Goal: Task Accomplishment & Management: Manage account settings

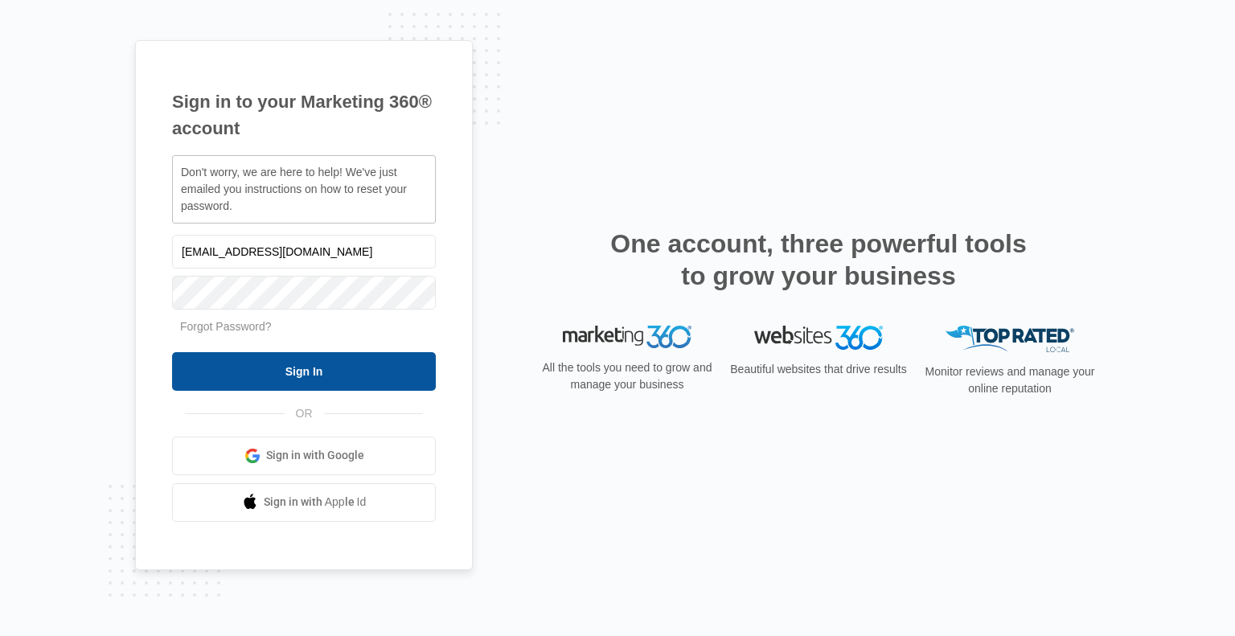
click at [328, 376] on input "Sign In" at bounding box center [304, 371] width 264 height 39
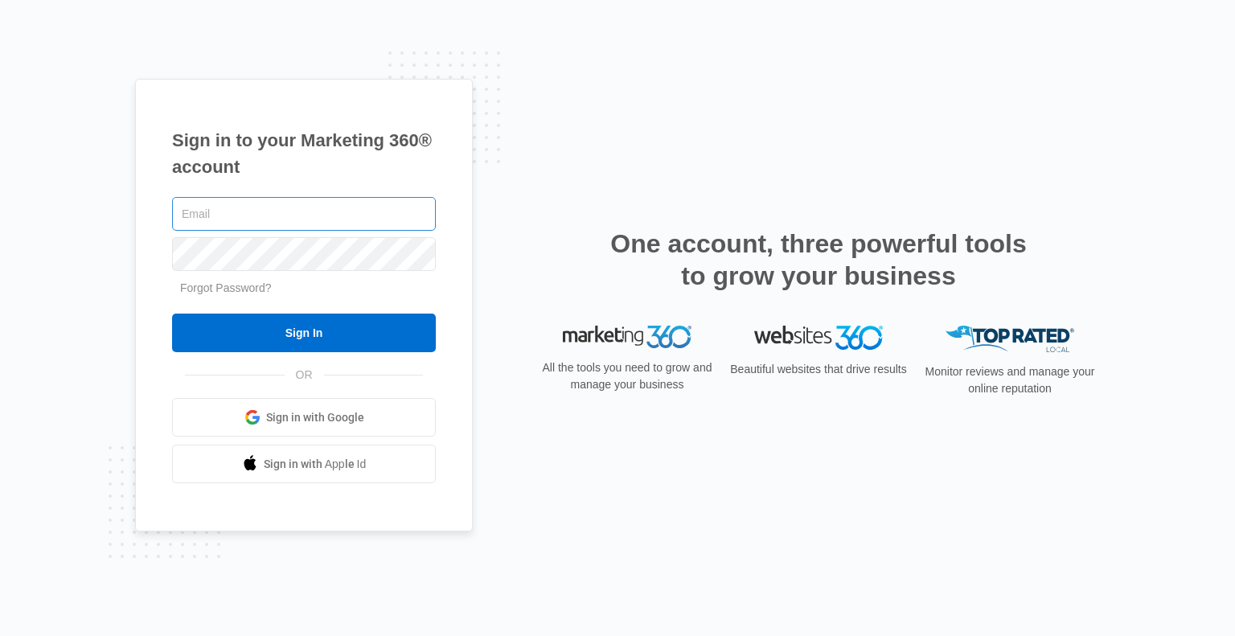
click at [217, 215] on input "text" at bounding box center [304, 214] width 264 height 34
type input "[EMAIL_ADDRESS][DOMAIN_NAME]"
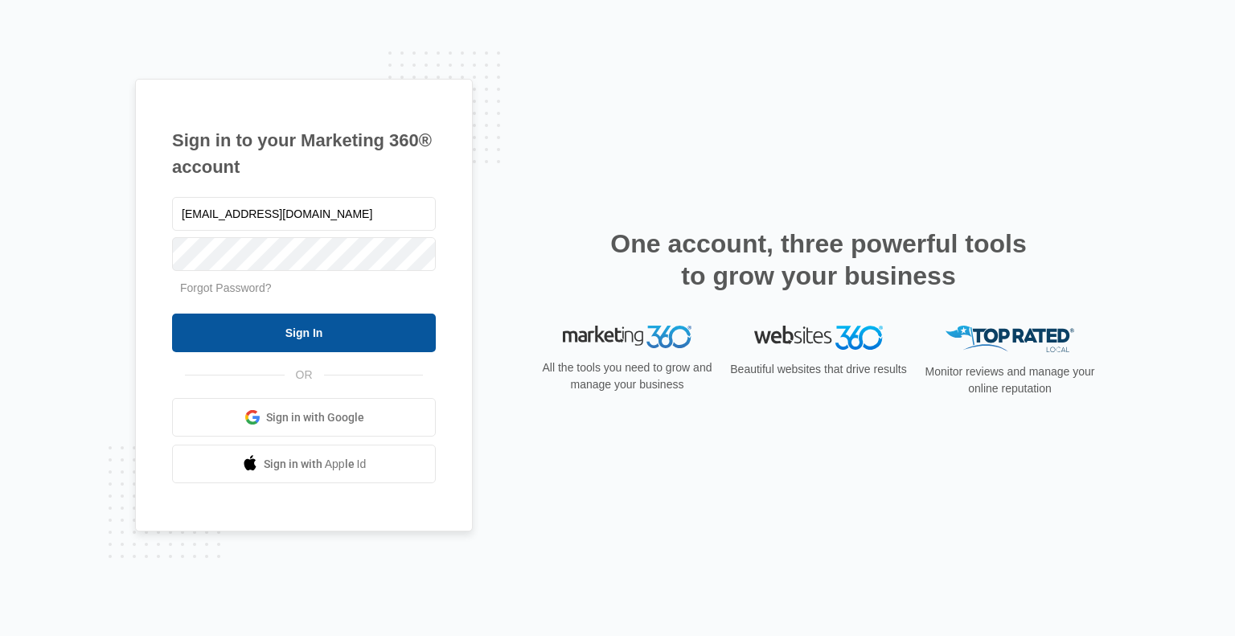
click at [341, 339] on input "Sign In" at bounding box center [304, 333] width 264 height 39
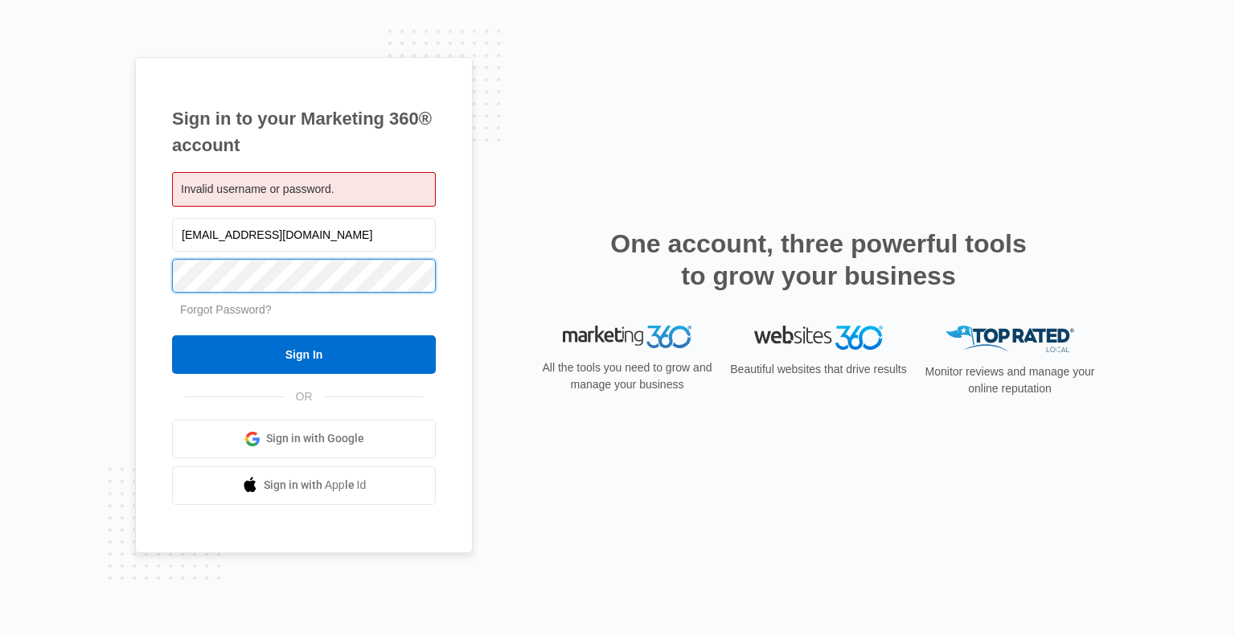
click at [155, 277] on div "Sign in to your Marketing 360® account Invalid username or password. bongoswife…" at bounding box center [304, 305] width 338 height 496
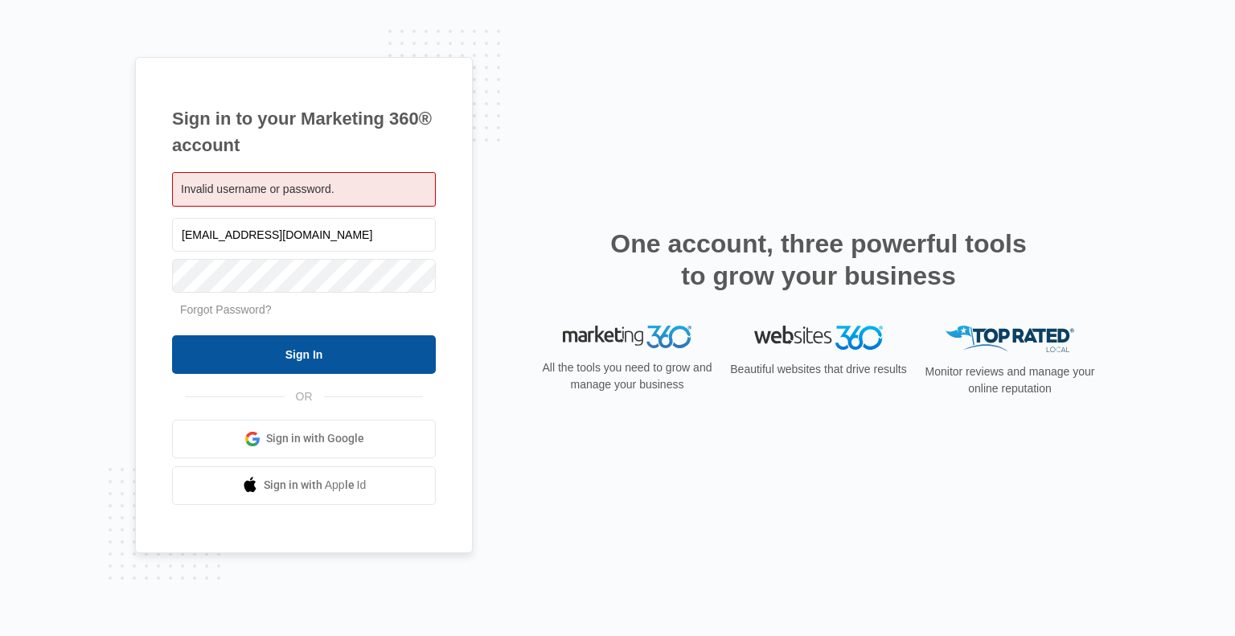
click at [348, 356] on input "Sign In" at bounding box center [304, 354] width 264 height 39
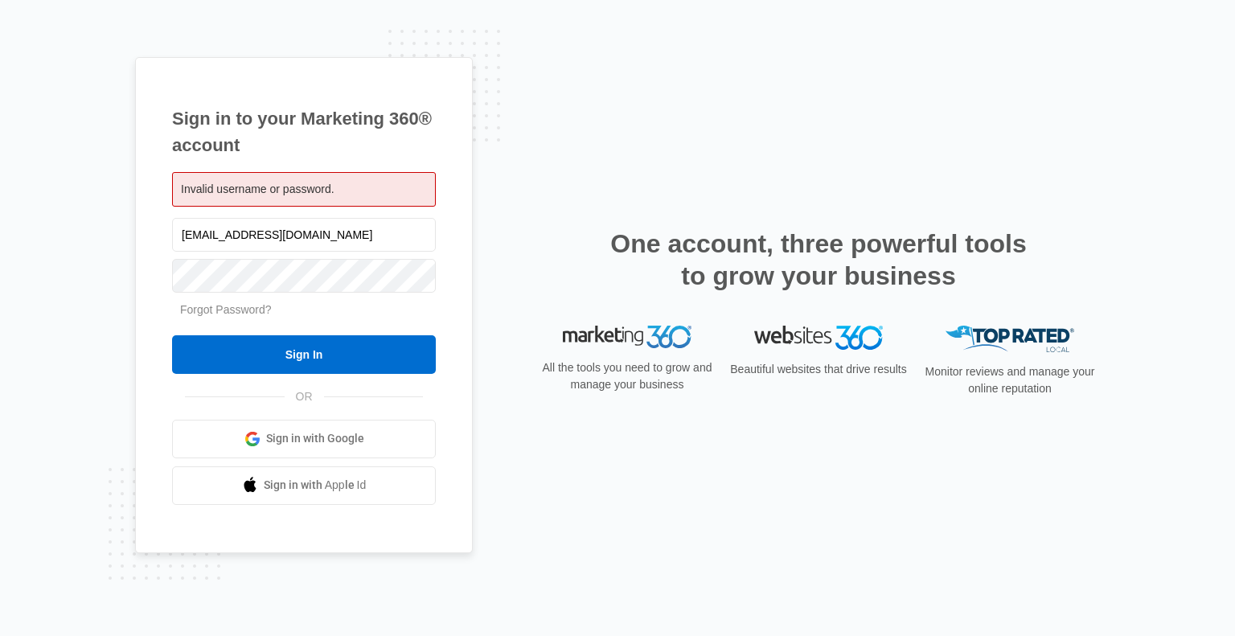
click at [229, 311] on link "Forgot Password?" at bounding box center [226, 309] width 92 height 13
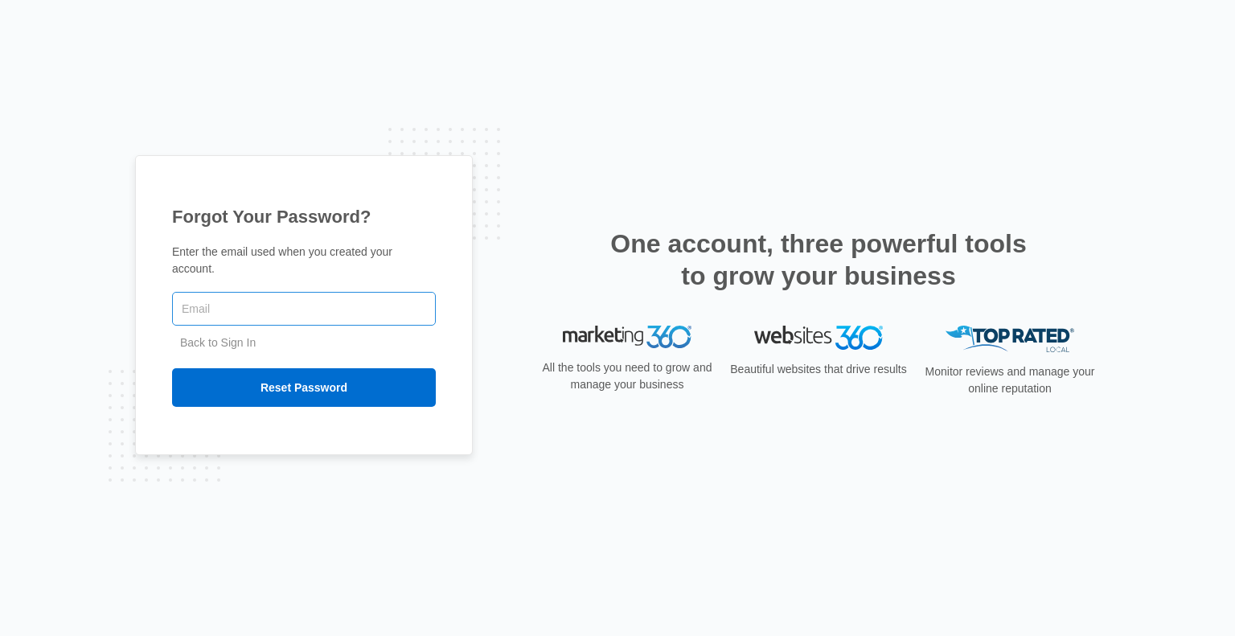
click at [229, 303] on input "text" at bounding box center [304, 309] width 264 height 34
type input "[EMAIL_ADDRESS][DOMAIN_NAME]"
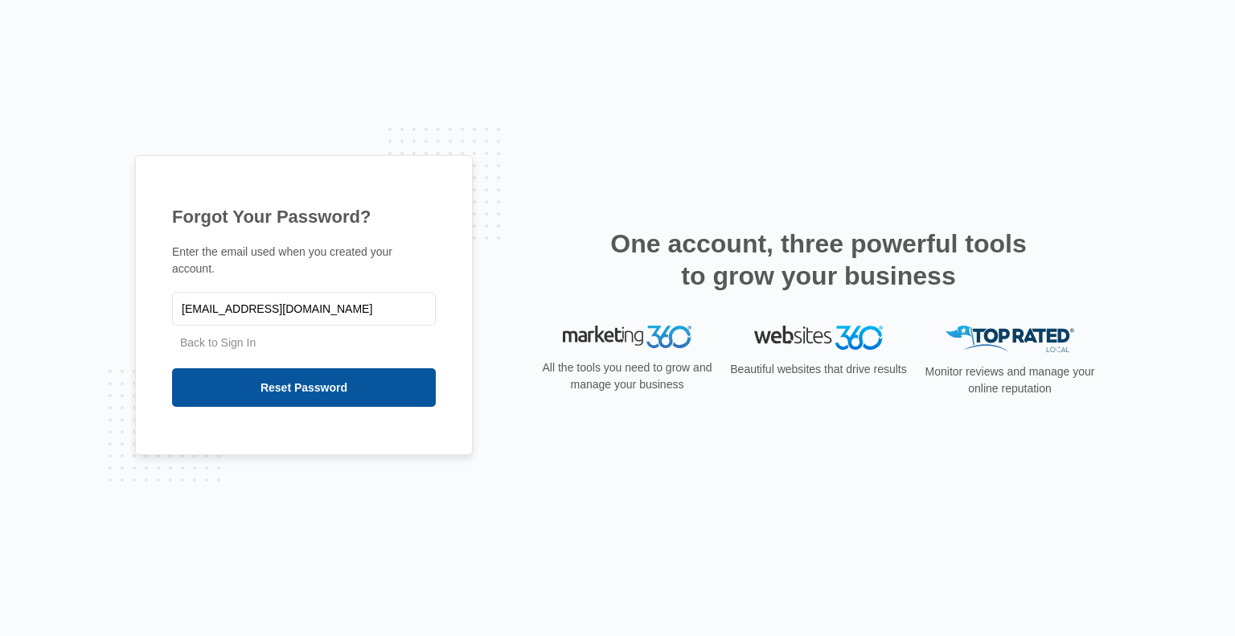
click at [304, 383] on input "Reset Password" at bounding box center [304, 387] width 264 height 39
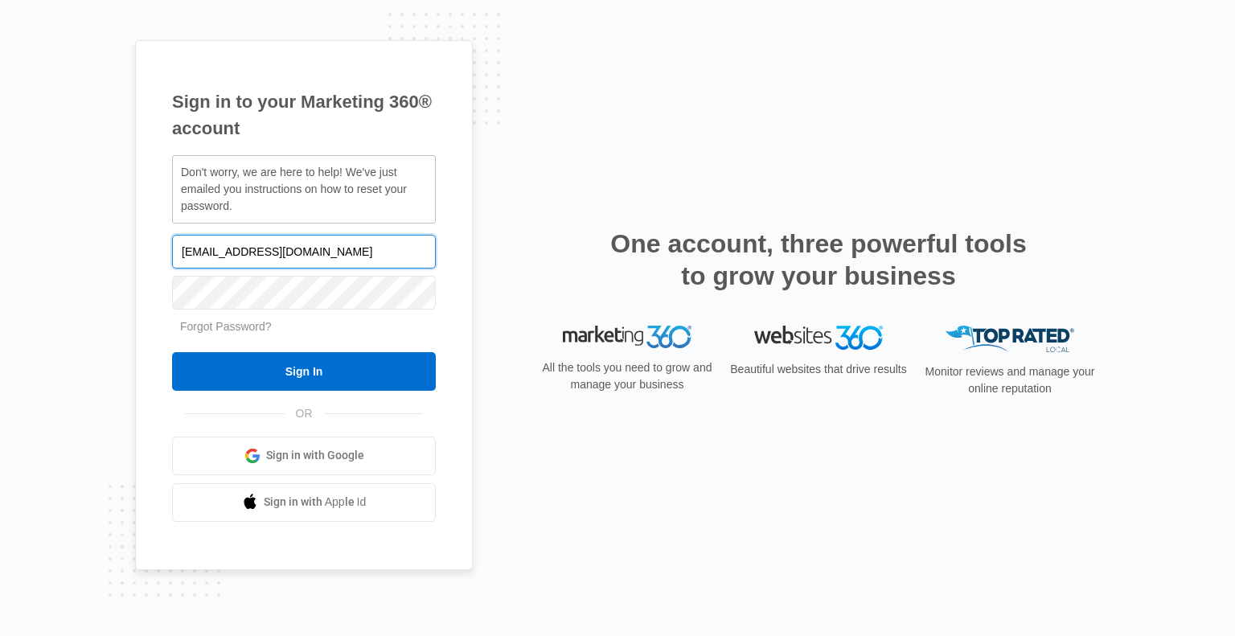
click at [317, 253] on input "[EMAIL_ADDRESS][DOMAIN_NAME]" at bounding box center [304, 252] width 264 height 34
drag, startPoint x: 307, startPoint y: 251, endPoint x: 240, endPoint y: 268, distance: 68.8
click at [178, 253] on input "[EMAIL_ADDRESS][DOMAIN_NAME]" at bounding box center [304, 252] width 264 height 34
drag, startPoint x: 1234, startPoint y: 488, endPoint x: 1234, endPoint y: 520, distance: 32.2
click at [1234, 520] on div "Sign in to your Marketing 360® account Don't worry, we are here to help! We've …" at bounding box center [617, 318] width 1235 height 636
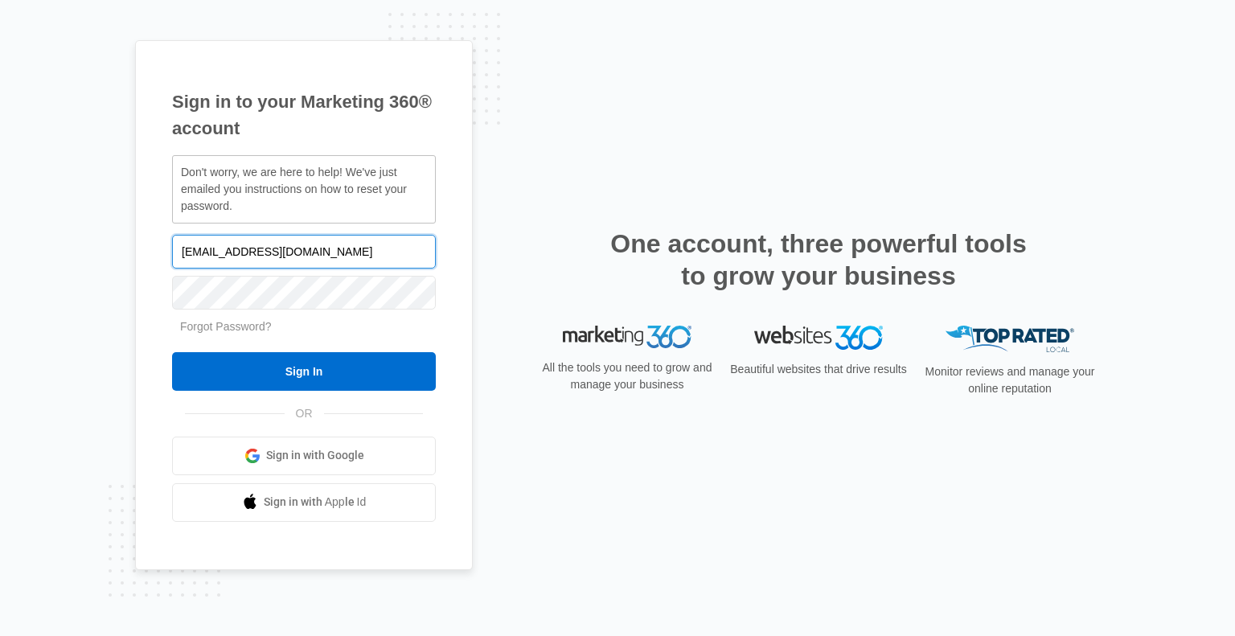
drag, startPoint x: 309, startPoint y: 249, endPoint x: 135, endPoint y: 246, distance: 173.7
click at [135, 246] on div "Sign in to your Marketing 360® account Don't worry, we are here to help! We've …" at bounding box center [304, 305] width 338 height 530
type input "Bongoswife@gmail.com"
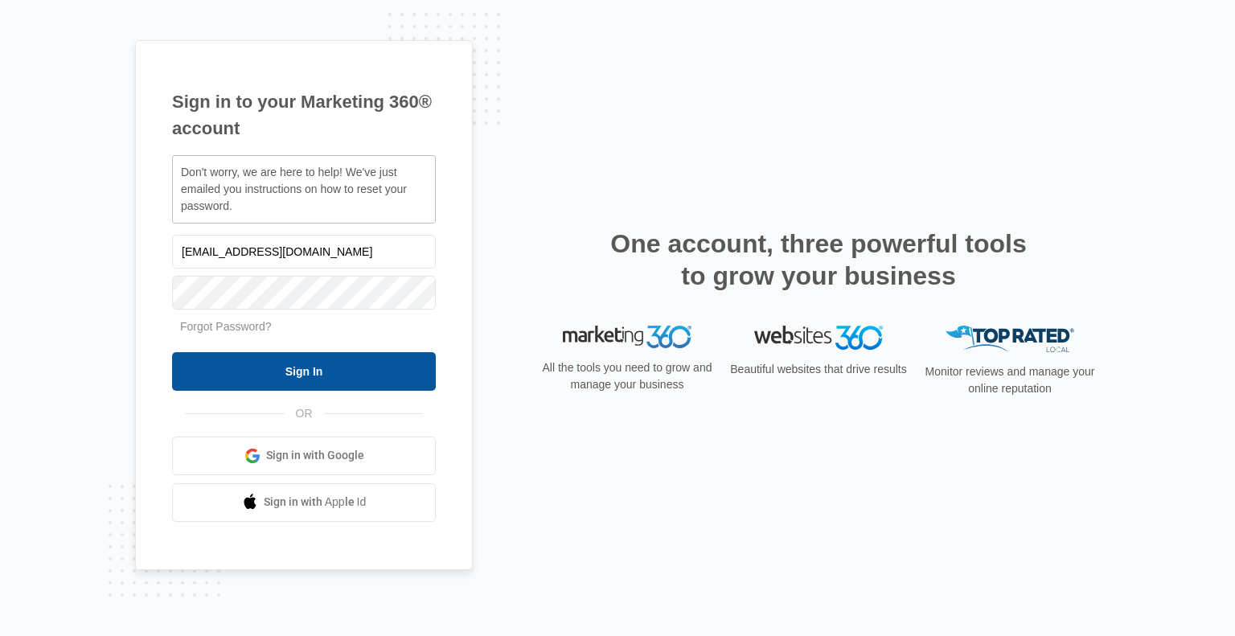
click at [312, 369] on input "Sign In" at bounding box center [304, 371] width 264 height 39
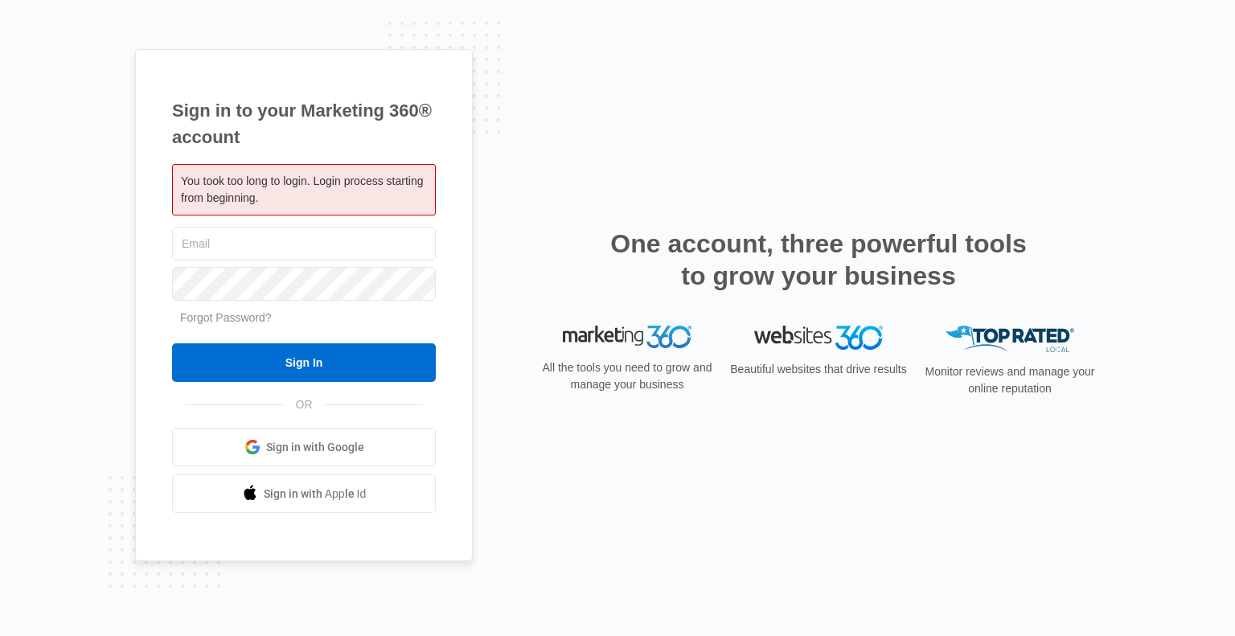
click at [503, 184] on div "Sign in to your Marketing 360® account You took too long to login. Login proces…" at bounding box center [617, 318] width 965 height 539
click at [294, 248] on input "text" at bounding box center [304, 244] width 264 height 34
click at [125, 242] on div "Sign in to your Marketing 360® account You took too long to login. Login proces…" at bounding box center [617, 318] width 1235 height 636
click at [267, 244] on input "text" at bounding box center [304, 244] width 264 height 34
type input "[EMAIL_ADDRESS][DOMAIN_NAME]"
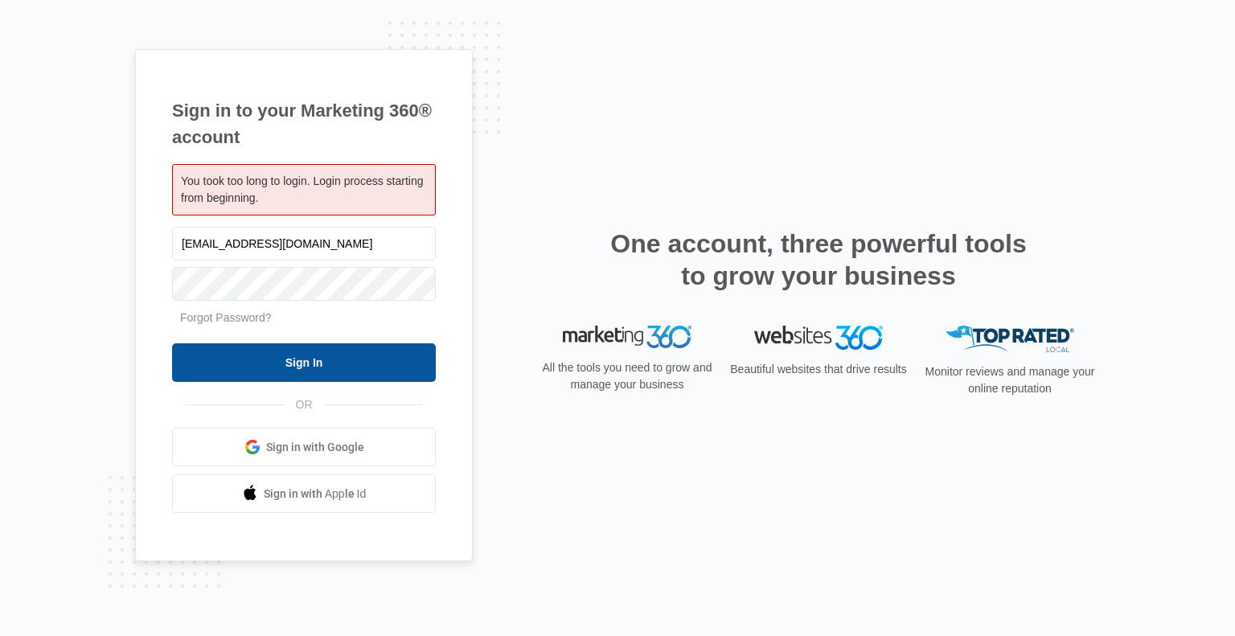
click at [321, 363] on input "Sign In" at bounding box center [304, 362] width 264 height 39
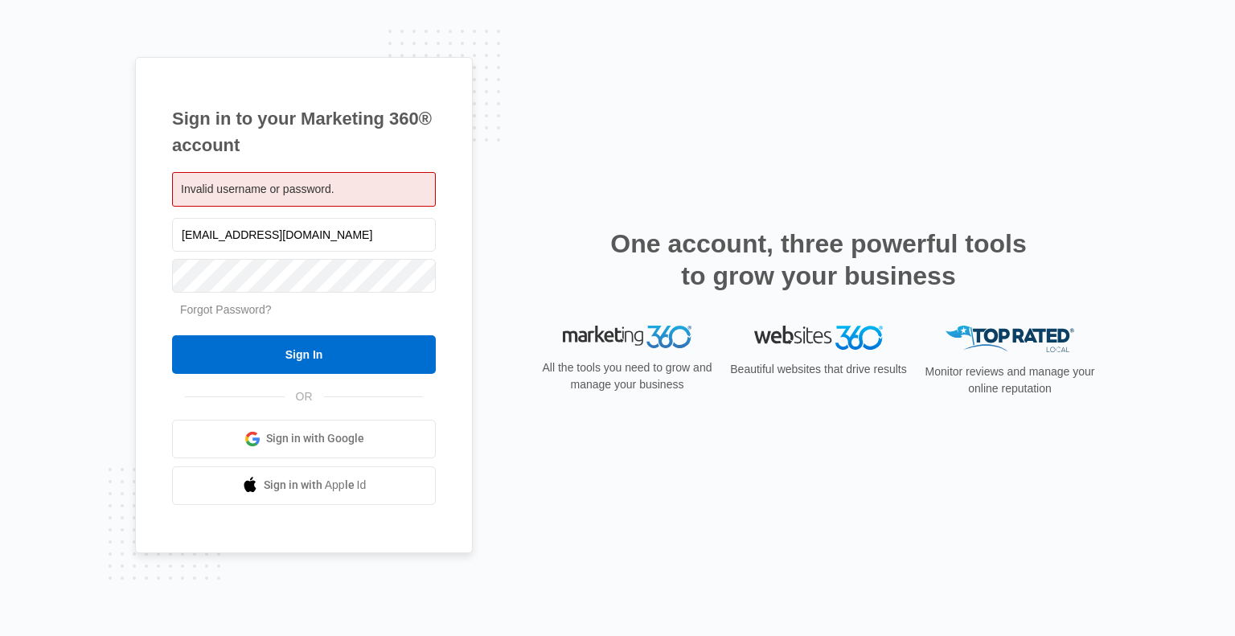
click at [195, 310] on link "Forgot Password?" at bounding box center [226, 309] width 92 height 13
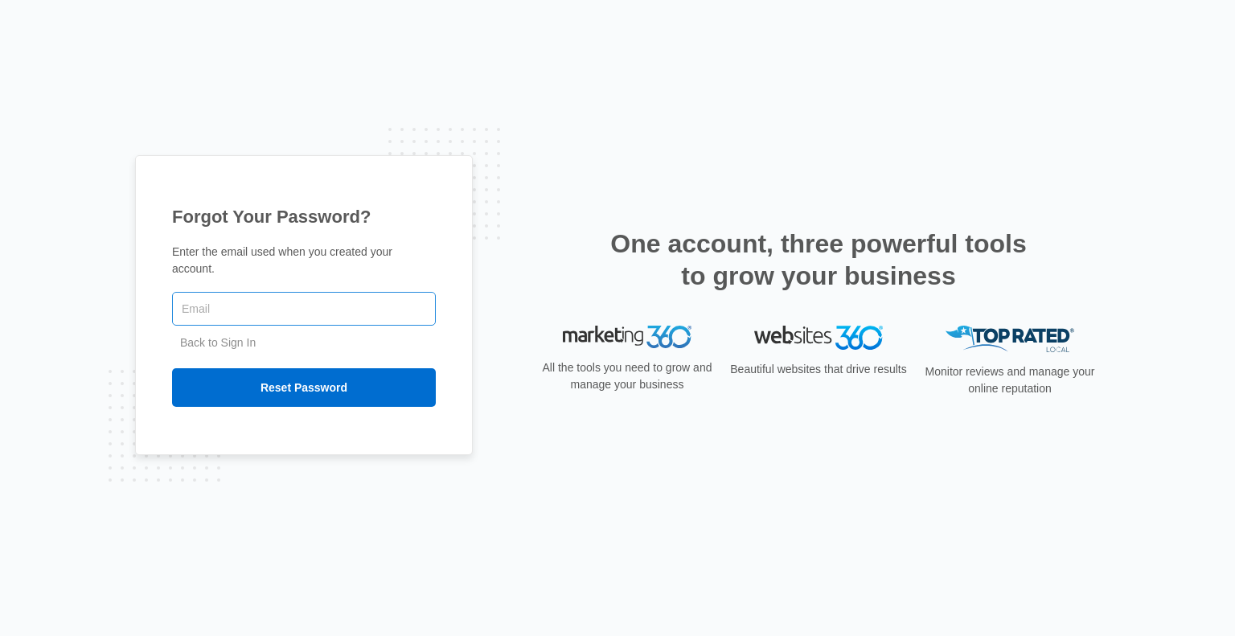
click at [244, 305] on input "text" at bounding box center [304, 309] width 264 height 34
type input "[EMAIL_ADDRESS][DOMAIN_NAME]"
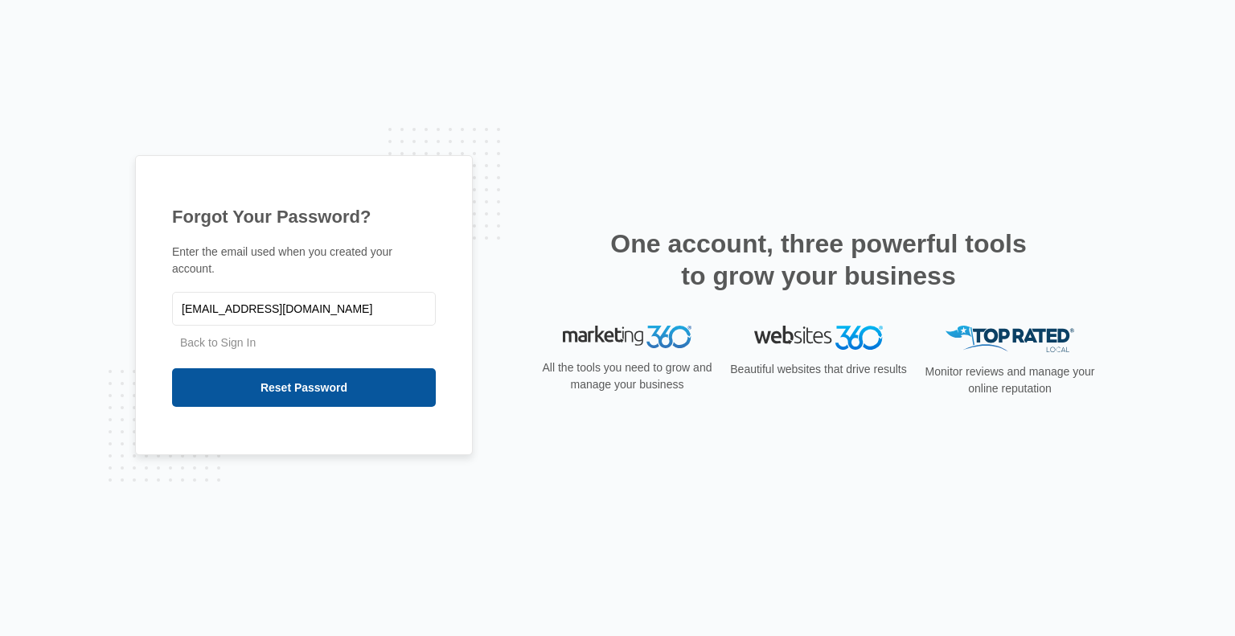
click at [290, 382] on input "Reset Password" at bounding box center [304, 387] width 264 height 39
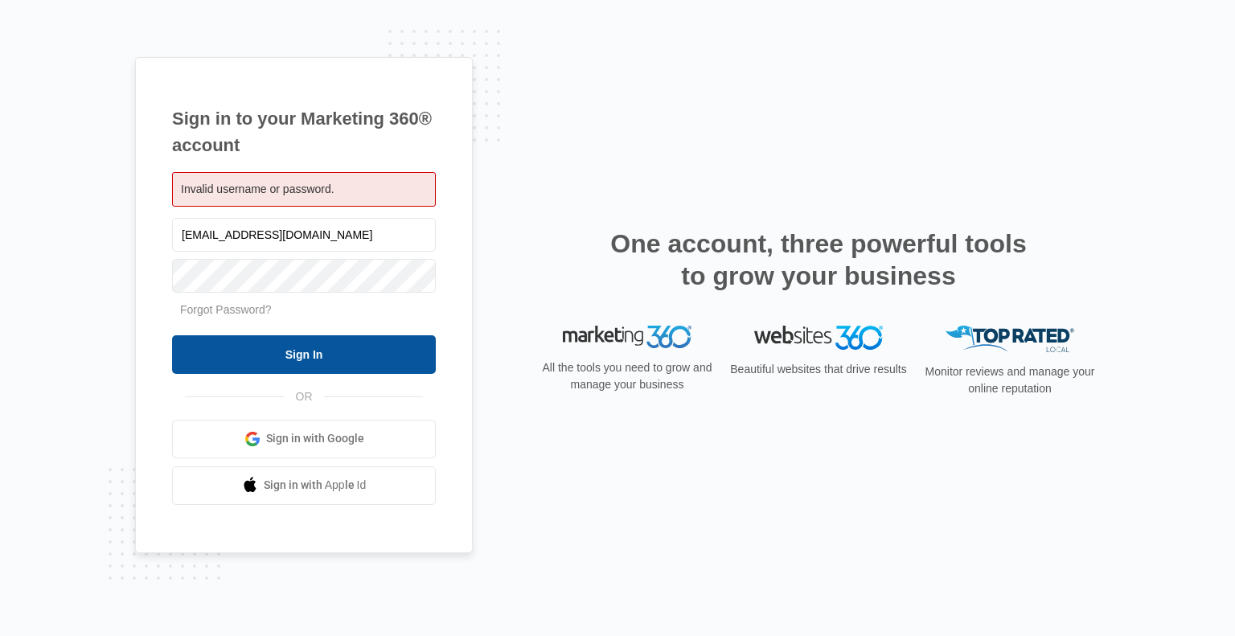
click at [281, 356] on input "Sign In" at bounding box center [304, 354] width 264 height 39
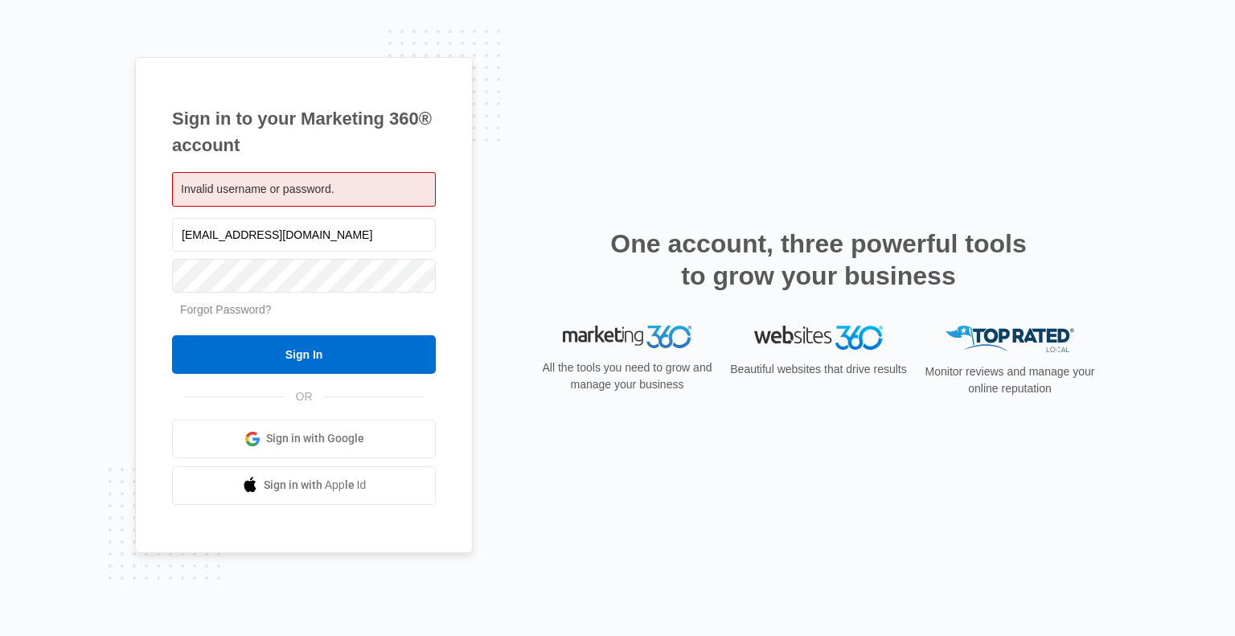
click at [242, 309] on link "Forgot Password?" at bounding box center [226, 309] width 92 height 13
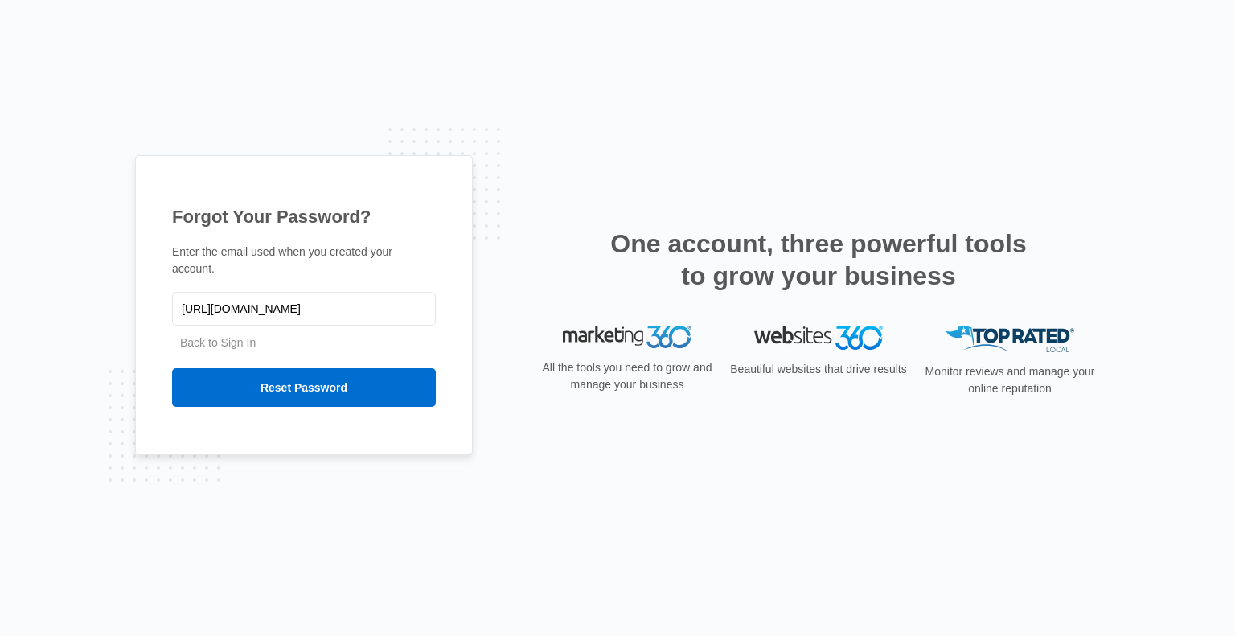
click at [131, 319] on div "Forgot Your Password? Enter the email used when you created your account. https…" at bounding box center [617, 318] width 1235 height 636
drag, startPoint x: 431, startPoint y: 300, endPoint x: 164, endPoint y: 305, distance: 267.0
click at [167, 303] on div "Forgot Your Password? Enter the email used when you created your account. https…" at bounding box center [304, 305] width 338 height 300
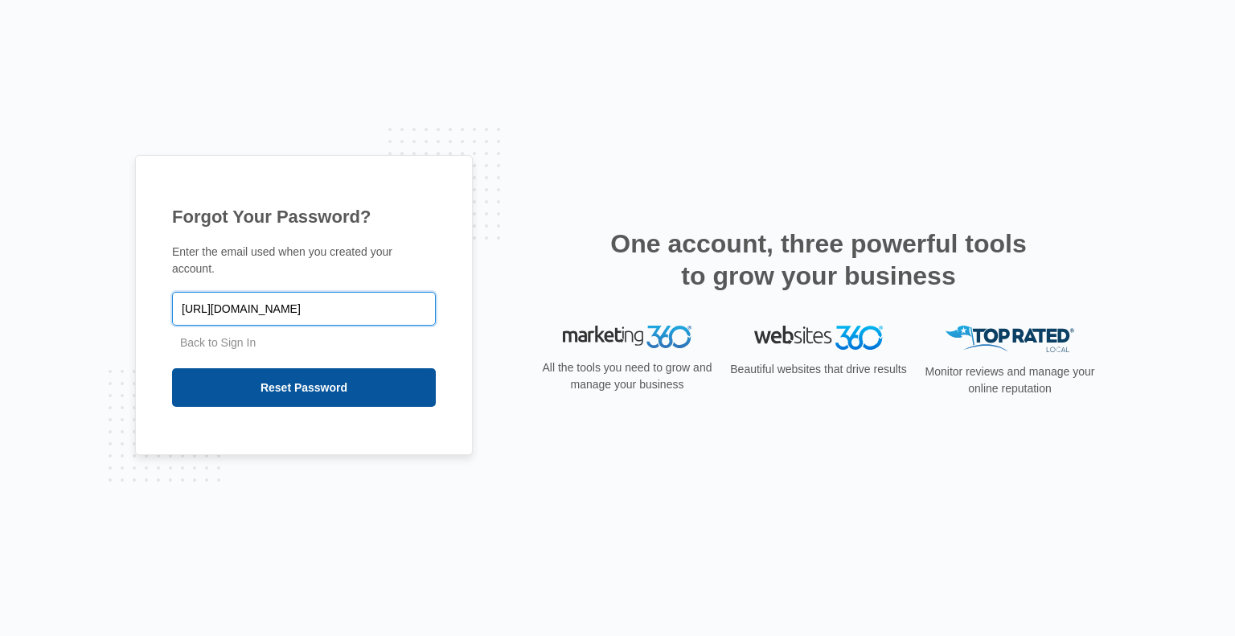
type input "ting360/login-actions/authenticate?client_id=mm360v3-front&tab_id=5uAjymvsLbg"
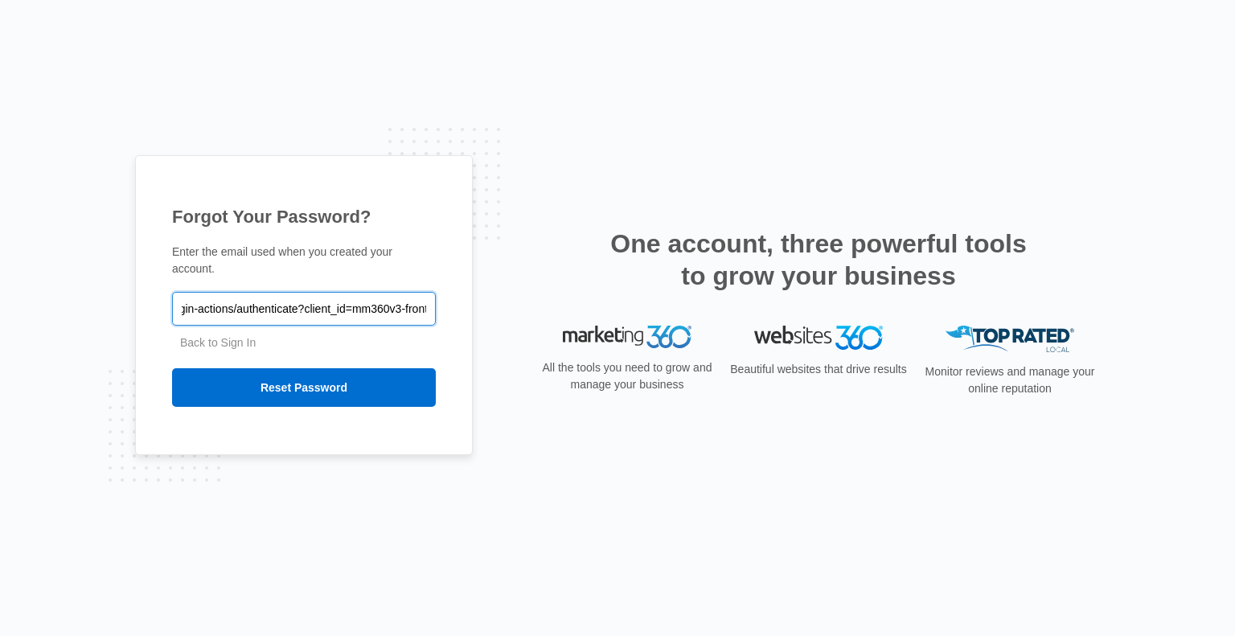
scroll to position [0, 165]
drag, startPoint x: 174, startPoint y: 302, endPoint x: 440, endPoint y: 316, distance: 266.5
click at [440, 316] on div "Forgot Your Password? Enter the email used when you created your account. ting3…" at bounding box center [304, 305] width 338 height 300
type input "bongoswife@gmail.com"
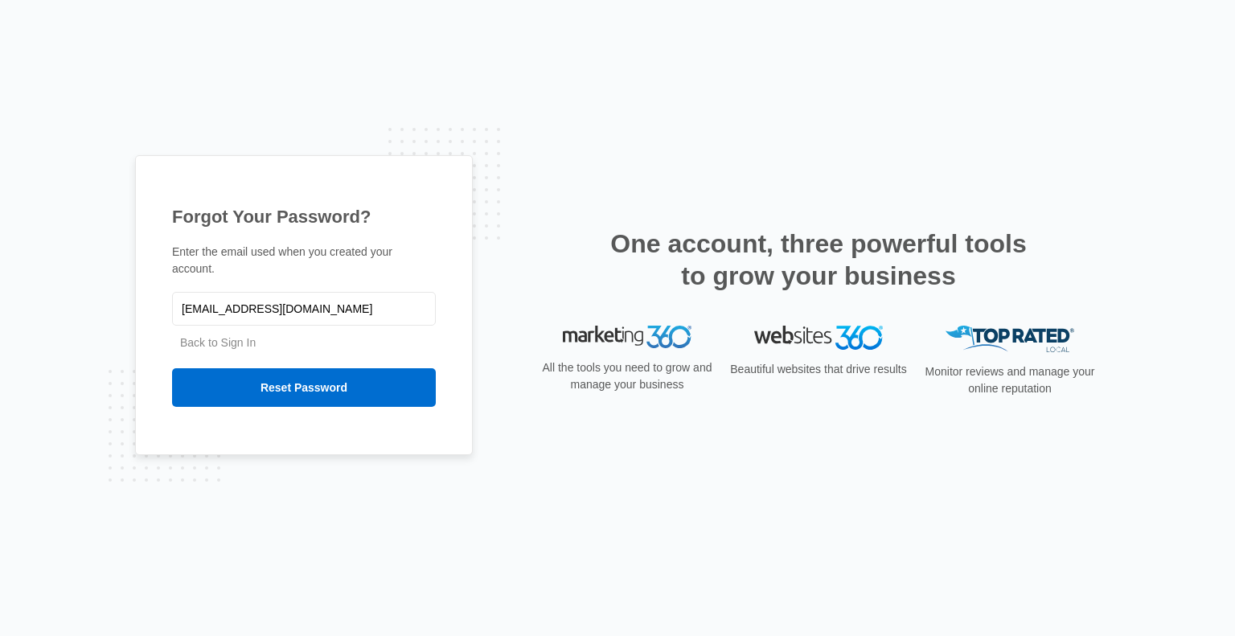
click at [223, 340] on link "Back to Sign In" at bounding box center [218, 342] width 76 height 13
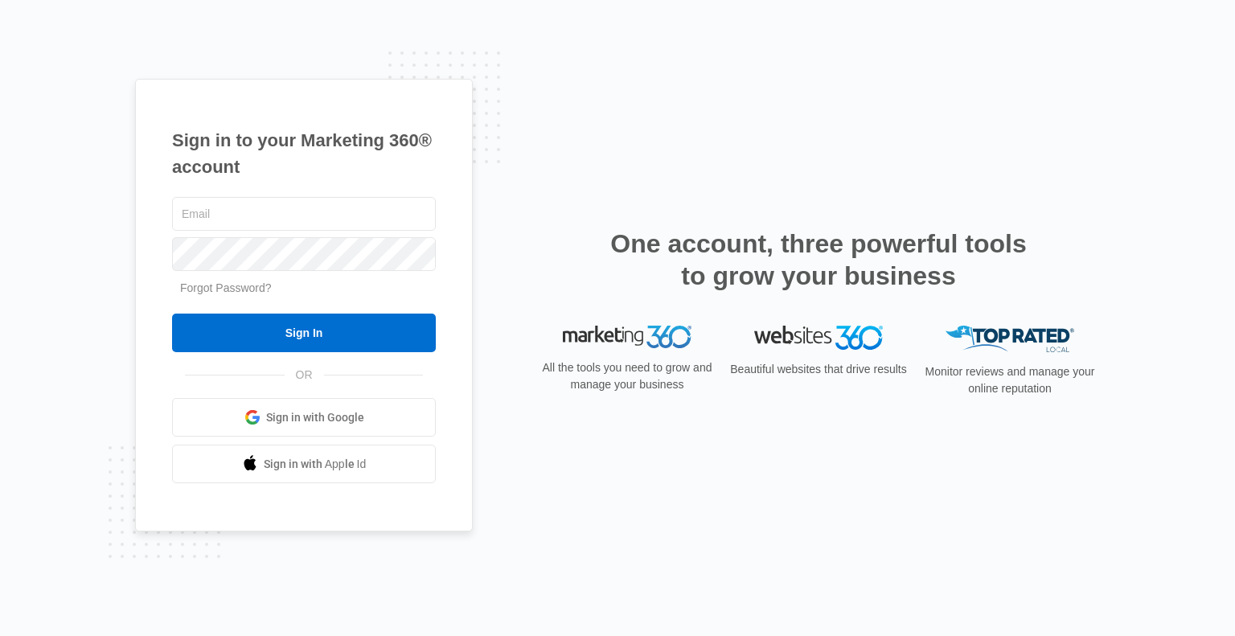
drag, startPoint x: 228, startPoint y: 219, endPoint x: 206, endPoint y: 285, distance: 69.7
click at [206, 285] on link "Forgot Password?" at bounding box center [226, 287] width 92 height 13
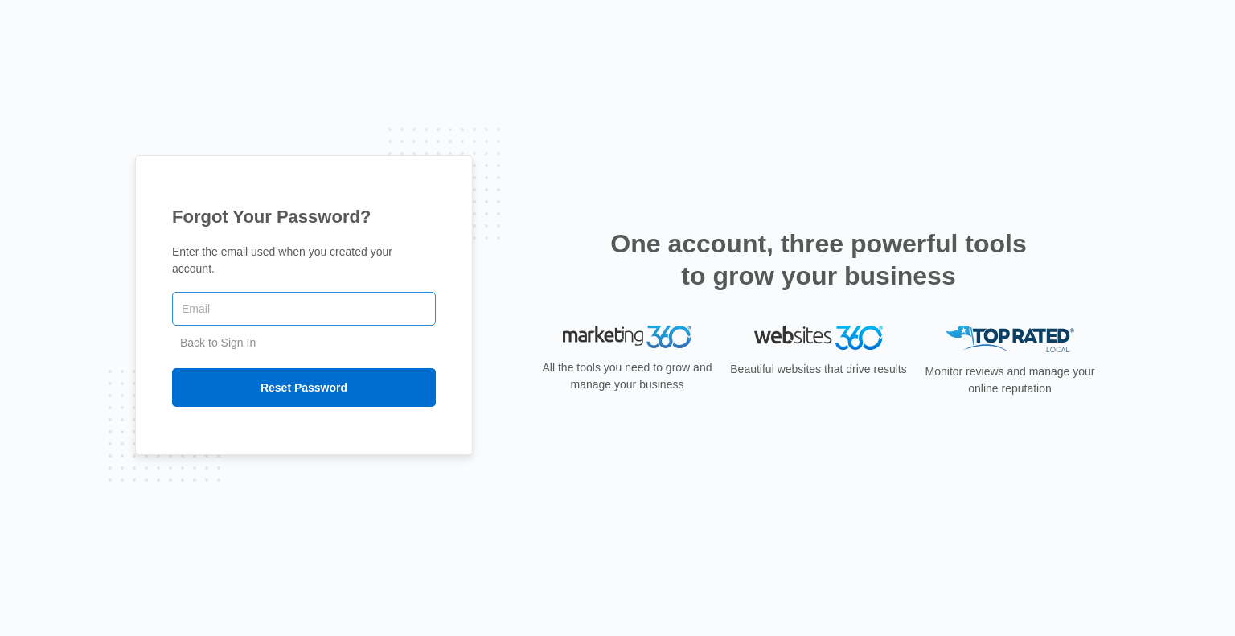
click at [218, 298] on input "text" at bounding box center [304, 309] width 264 height 34
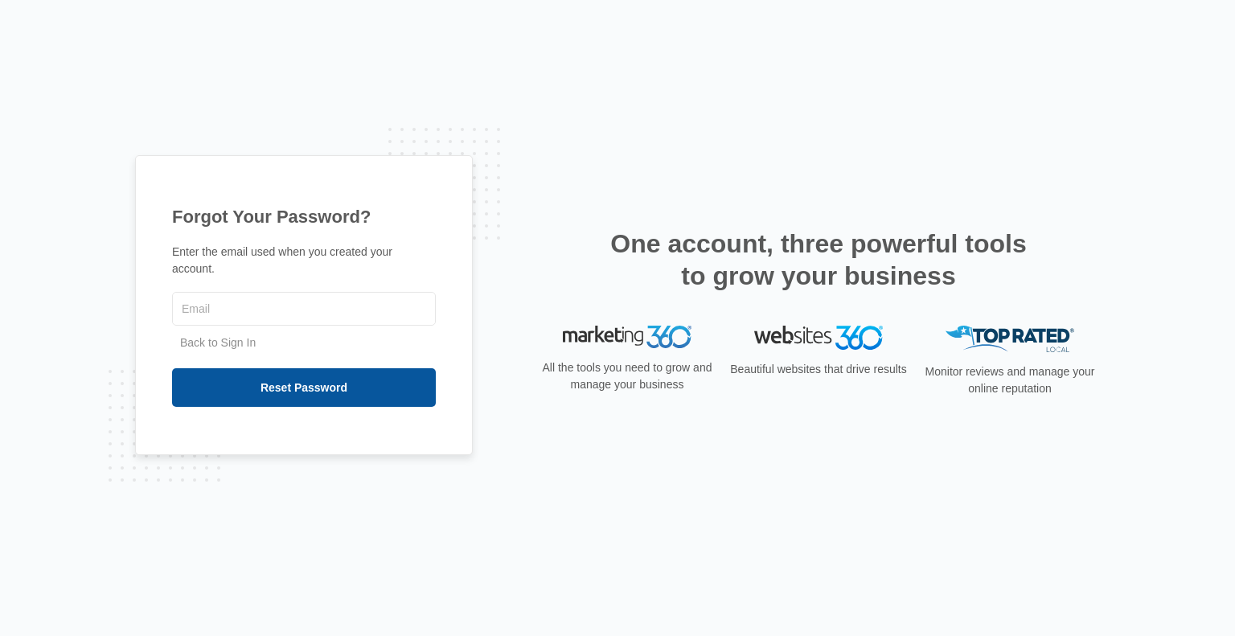
type input "[EMAIL_ADDRESS][DOMAIN_NAME]"
click at [325, 384] on input "Reset Password" at bounding box center [304, 387] width 264 height 39
